Goal: Transaction & Acquisition: Download file/media

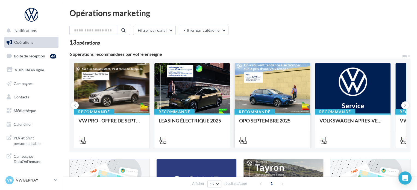
click at [272, 98] on div at bounding box center [272, 88] width 75 height 51
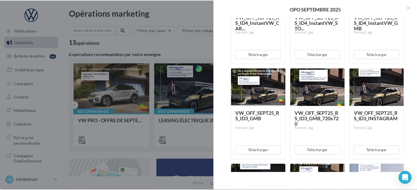
scroll to position [481, 0]
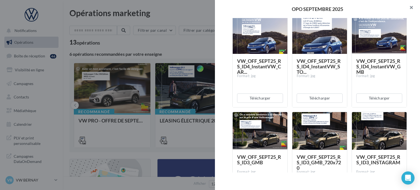
click at [411, 10] on button "button" at bounding box center [409, 8] width 22 height 16
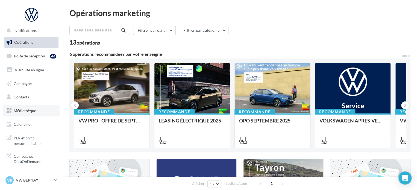
click at [35, 108] on link "Médiathèque" at bounding box center [31, 110] width 56 height 11
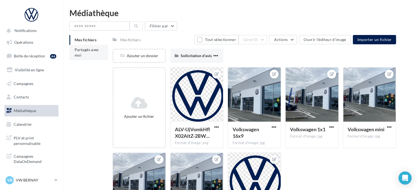
click at [87, 56] on li "Partagés avec moi" at bounding box center [88, 52] width 39 height 15
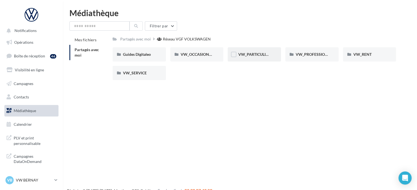
click at [255, 56] on span "VW_PARTICULIERS" at bounding box center [255, 54] width 34 height 5
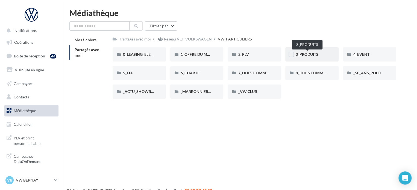
click at [316, 53] on span "3_PRODUITS" at bounding box center [307, 54] width 23 height 5
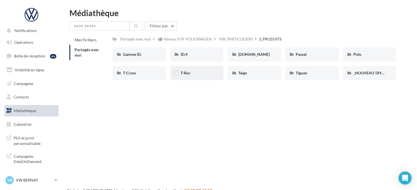
click at [193, 79] on div "T-Roc" at bounding box center [196, 73] width 53 height 14
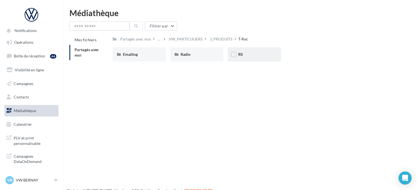
click at [259, 56] on div "RS" at bounding box center [254, 54] width 33 height 5
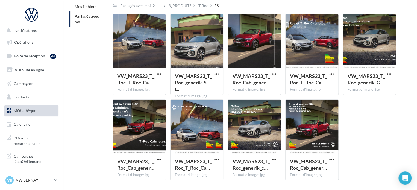
scroll to position [24, 0]
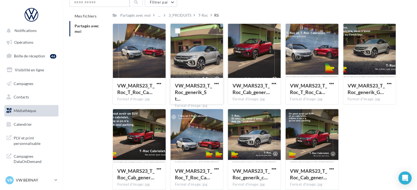
click at [207, 66] on div at bounding box center [197, 51] width 53 height 55
click at [215, 83] on span "button" at bounding box center [216, 83] width 5 height 5
click at [198, 97] on button "Télécharger" at bounding box center [192, 94] width 55 height 14
click at [392, 81] on button "button" at bounding box center [389, 83] width 7 height 5
click at [372, 94] on button "Télécharger" at bounding box center [365, 94] width 55 height 14
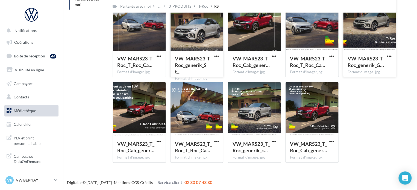
scroll to position [51, 0]
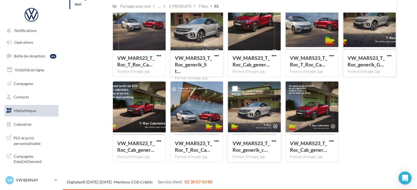
click at [273, 144] on button "button" at bounding box center [274, 141] width 7 height 5
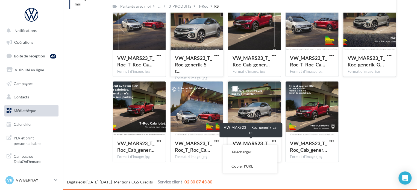
click at [257, 141] on span "VW_MARS23_T_Roc_generik_c…" at bounding box center [250, 146] width 37 height 13
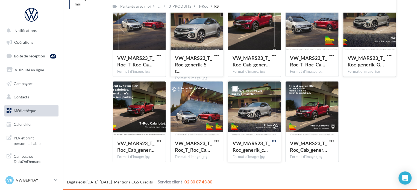
click at [272, 143] on span "button" at bounding box center [274, 141] width 5 height 5
click at [252, 151] on button "Télécharger" at bounding box center [250, 152] width 55 height 14
click at [18, 178] on p "VW BERNAY" at bounding box center [34, 179] width 36 height 5
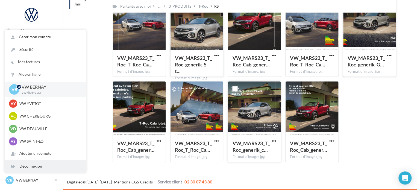
click at [32, 163] on div "Déconnexion" at bounding box center [45, 166] width 81 height 12
